Goal: Task Accomplishment & Management: Use online tool/utility

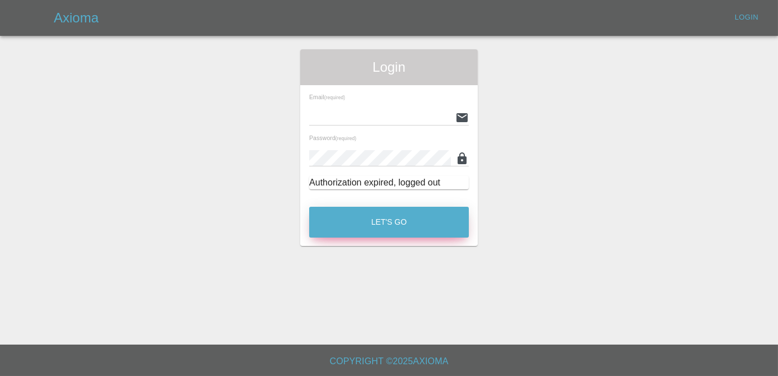
type input "[PERSON_NAME][EMAIL_ADDRESS][DOMAIN_NAME]"
click at [425, 217] on button "Let's Go" at bounding box center [389, 222] width 160 height 31
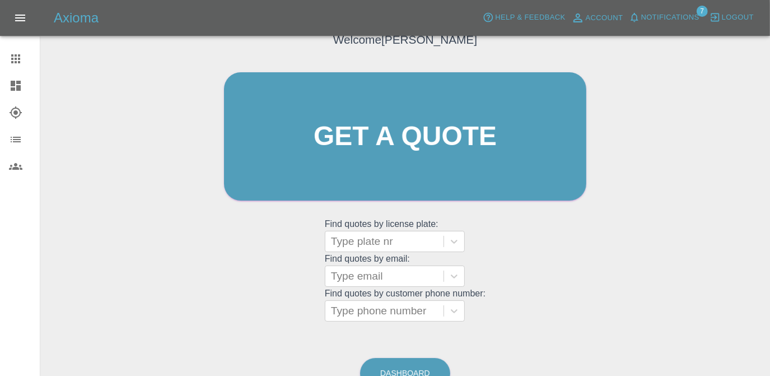
scroll to position [101, 0]
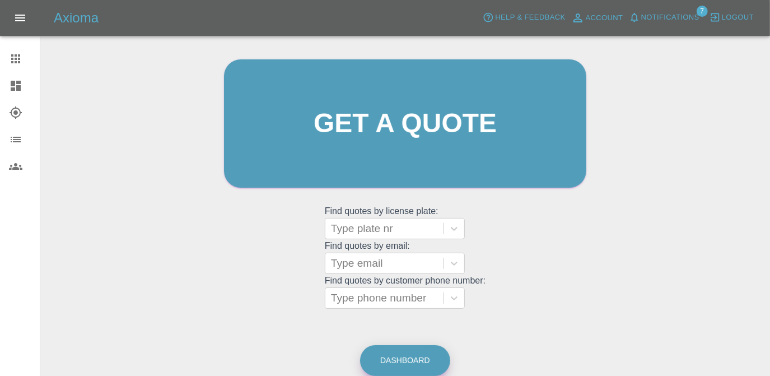
click at [428, 347] on link "Dashboard" at bounding box center [405, 360] width 90 height 31
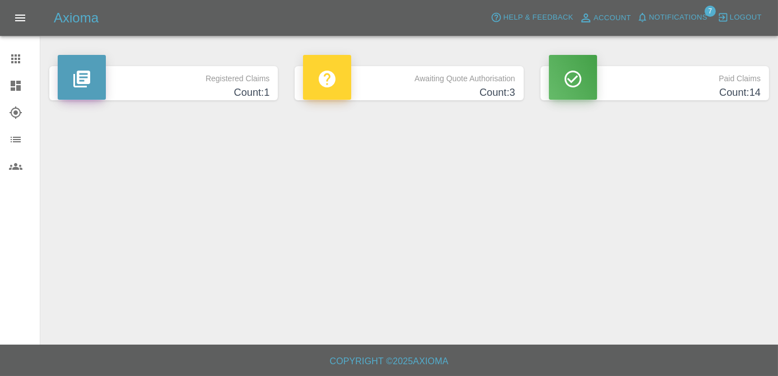
click at [489, 72] on p "Awaiting Quote Authorisation" at bounding box center [409, 75] width 212 height 19
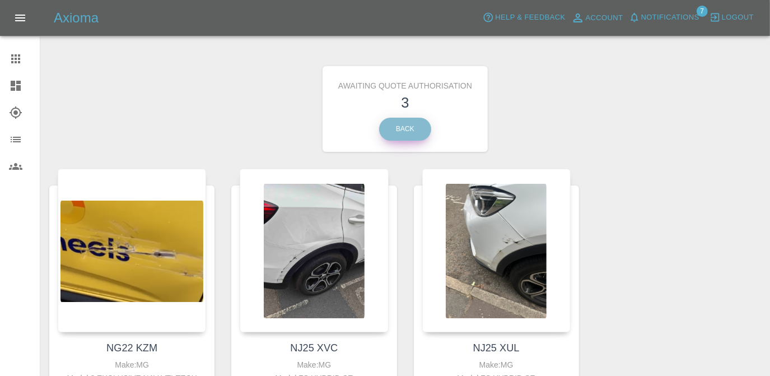
drag, startPoint x: 401, startPoint y: 128, endPoint x: 458, endPoint y: 127, distance: 56.6
click at [402, 127] on link "Back" at bounding box center [405, 129] width 52 height 23
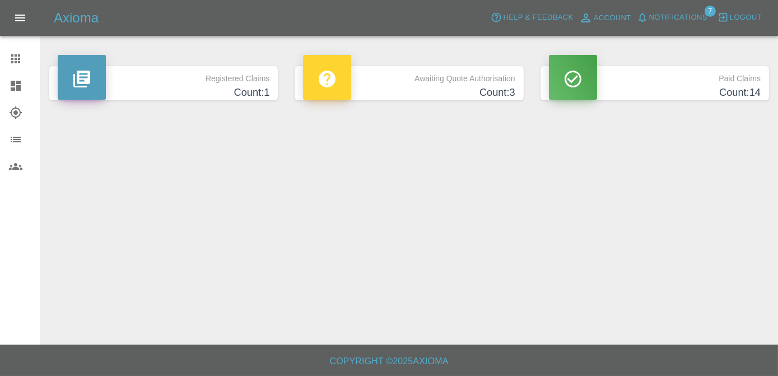
click at [645, 90] on h4 "Count: 14" at bounding box center [655, 92] width 212 height 15
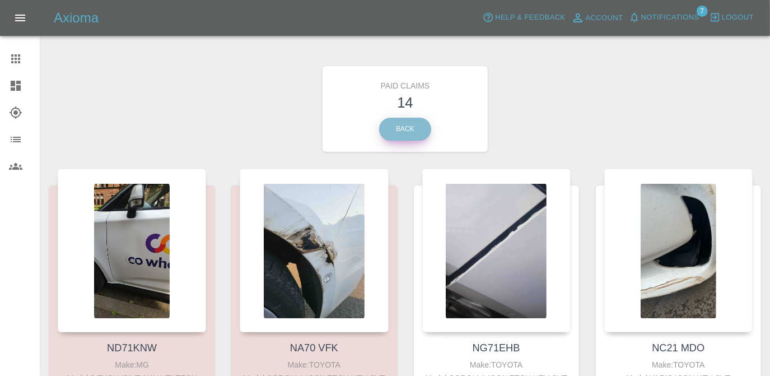
click at [410, 132] on link "Back" at bounding box center [405, 129] width 52 height 23
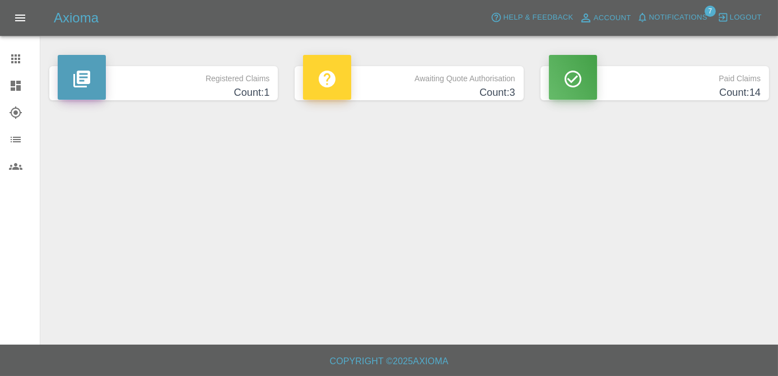
click at [27, 50] on link "Claims" at bounding box center [20, 58] width 40 height 27
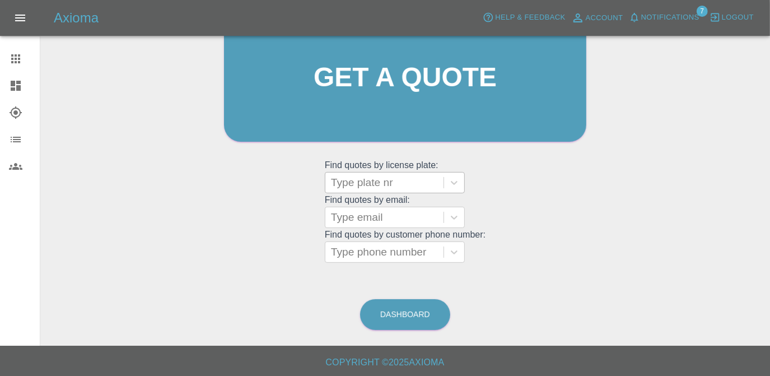
scroll to position [148, 0]
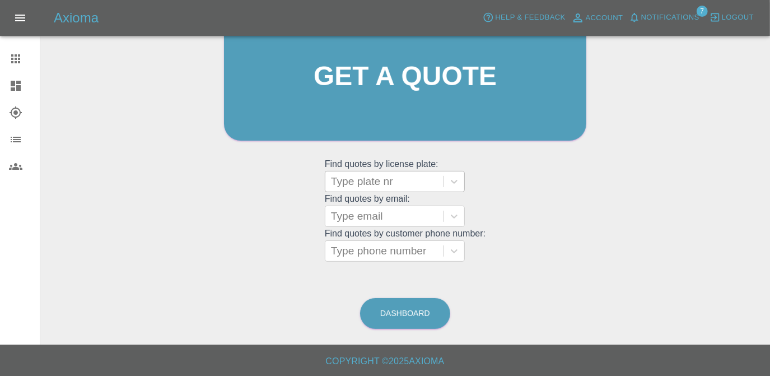
click at [386, 176] on div at bounding box center [384, 182] width 107 height 16
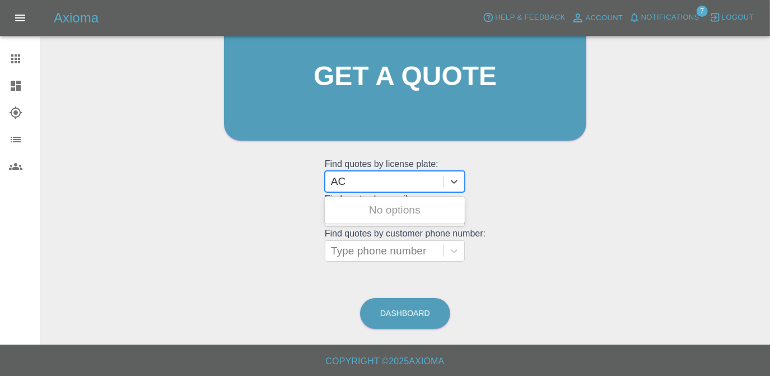
type input "A"
type input "NA25 ACZ"
click at [411, 213] on div "NA25 ACZ, Archived" at bounding box center [395, 210] width 140 height 22
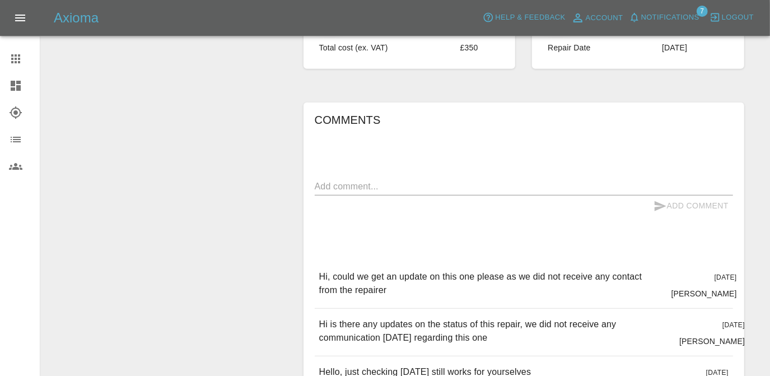
scroll to position [458, 0]
